Goal: Find specific page/section: Find specific page/section

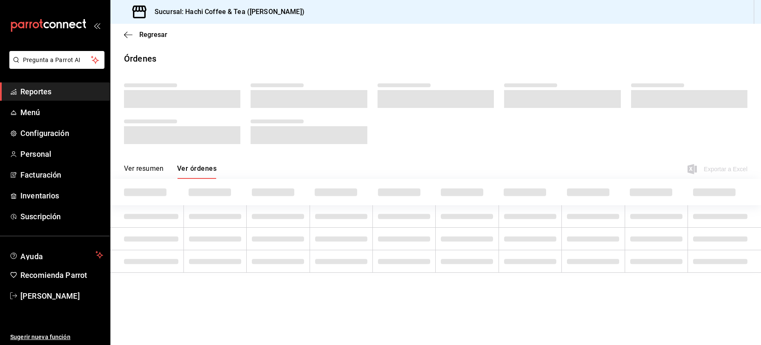
click at [39, 87] on span "Reportes" at bounding box center [61, 91] width 83 height 11
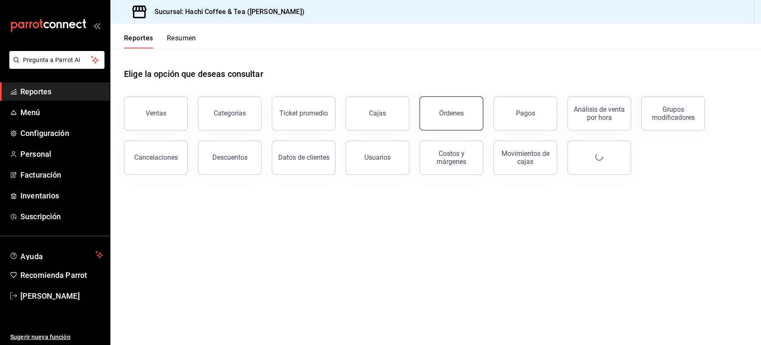
click at [463, 123] on button "Órdenes" at bounding box center [451, 113] width 64 height 34
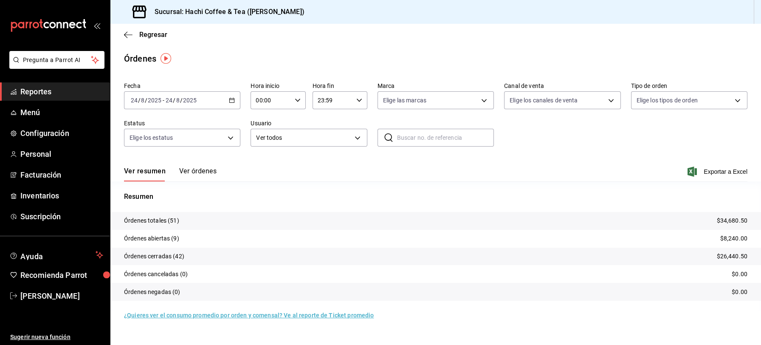
click at [47, 96] on span "Reportes" at bounding box center [61, 91] width 83 height 11
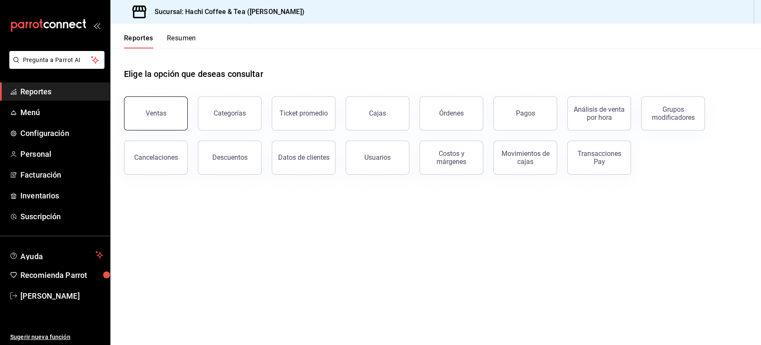
click at [163, 121] on button "Ventas" at bounding box center [156, 113] width 64 height 34
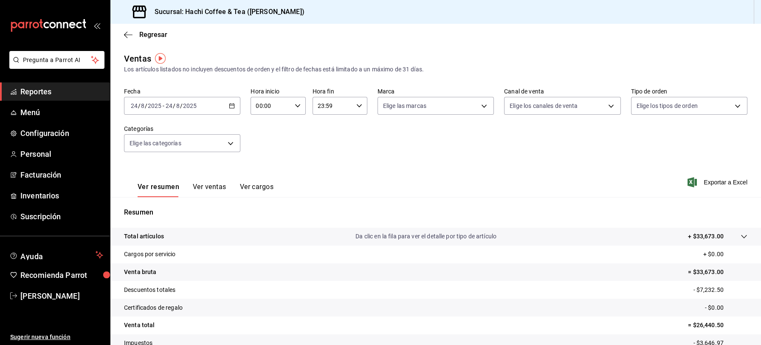
click at [59, 96] on span "Reportes" at bounding box center [61, 91] width 83 height 11
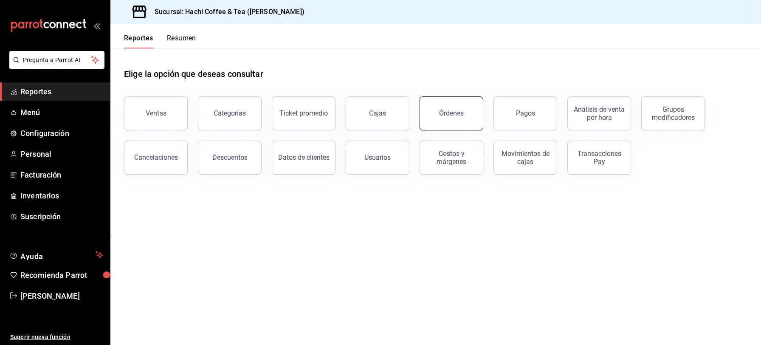
click at [446, 118] on button "Órdenes" at bounding box center [451, 113] width 64 height 34
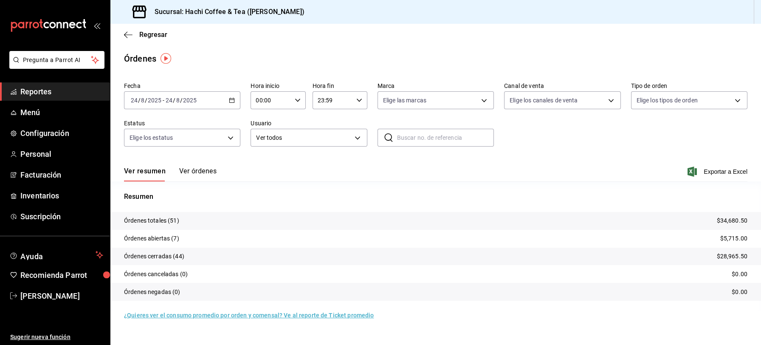
click at [51, 97] on span "Reportes" at bounding box center [61, 91] width 83 height 11
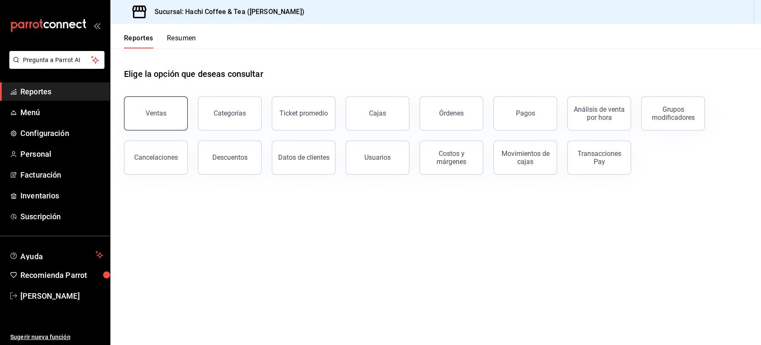
click at [159, 112] on div "Ventas" at bounding box center [156, 113] width 21 height 8
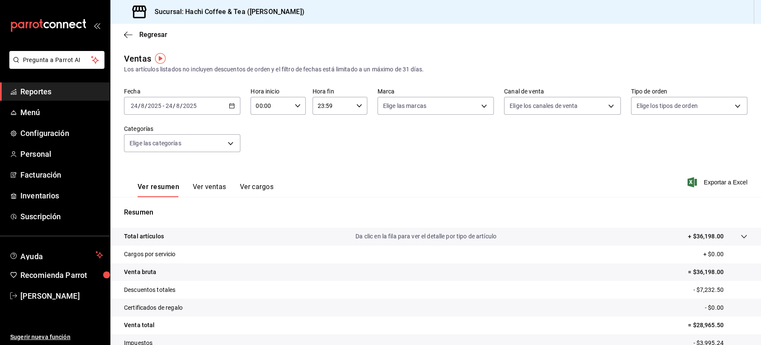
click at [76, 100] on link "Reportes" at bounding box center [55, 91] width 110 height 18
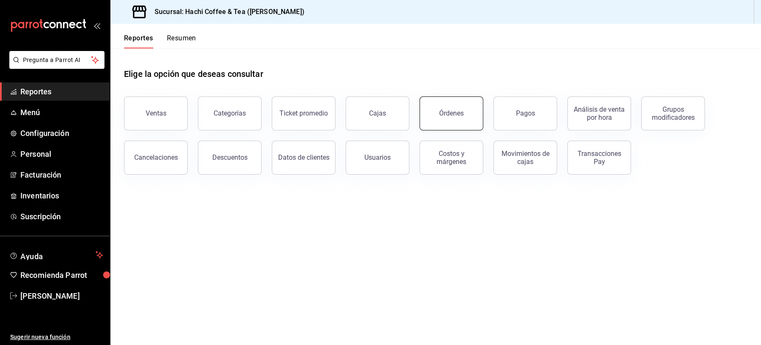
click at [459, 112] on div "Órdenes" at bounding box center [451, 113] width 25 height 8
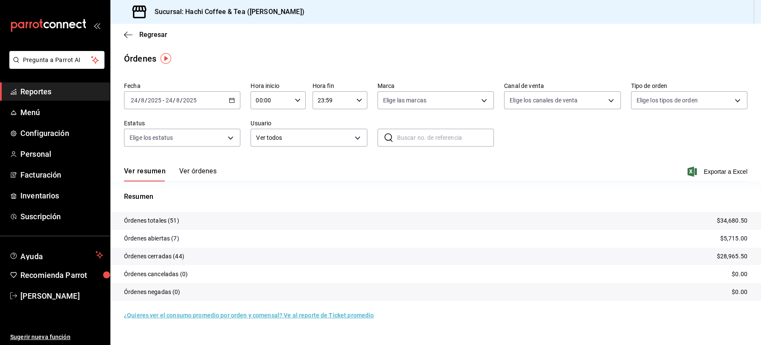
click at [191, 170] on button "Ver órdenes" at bounding box center [197, 174] width 37 height 14
